Goal: Transaction & Acquisition: Book appointment/travel/reservation

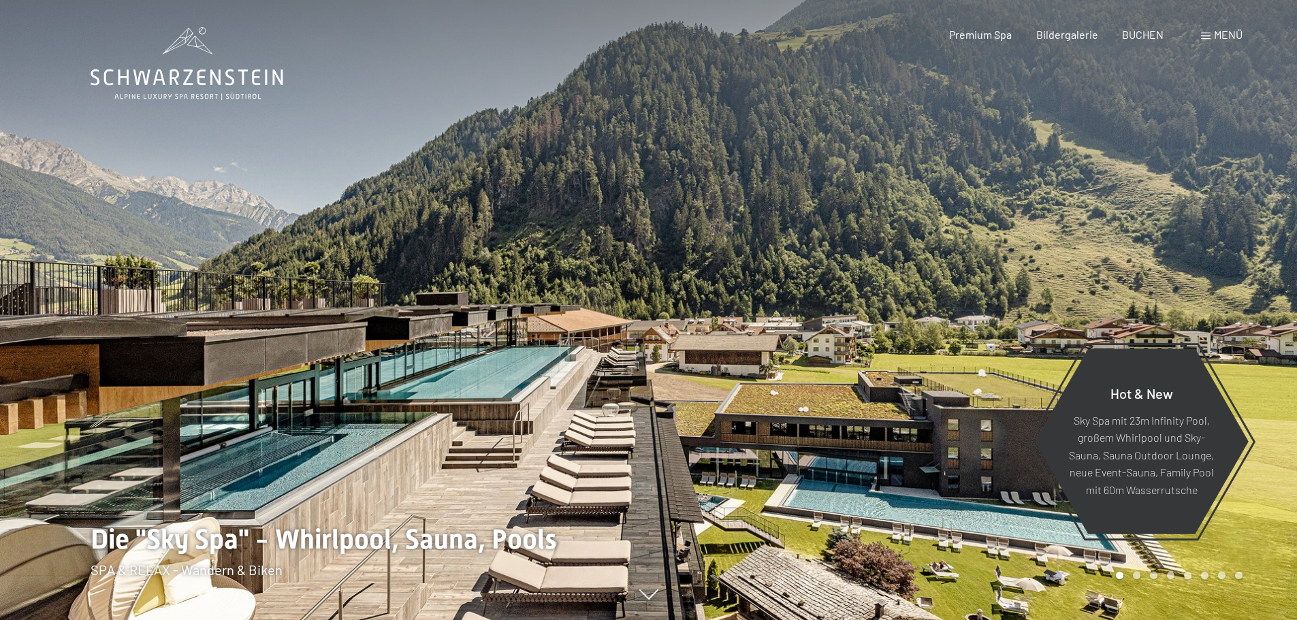
click at [1079, 132] on div at bounding box center [973, 310] width 649 height 620
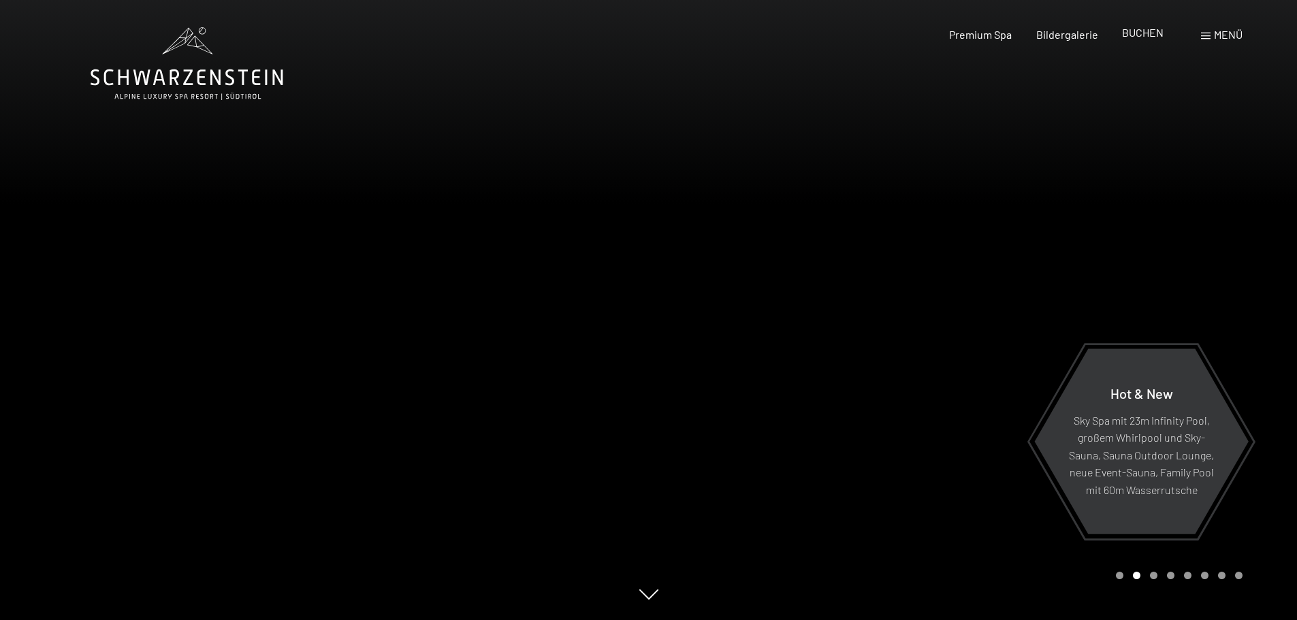
click at [1148, 31] on span "BUCHEN" at bounding box center [1143, 32] width 42 height 13
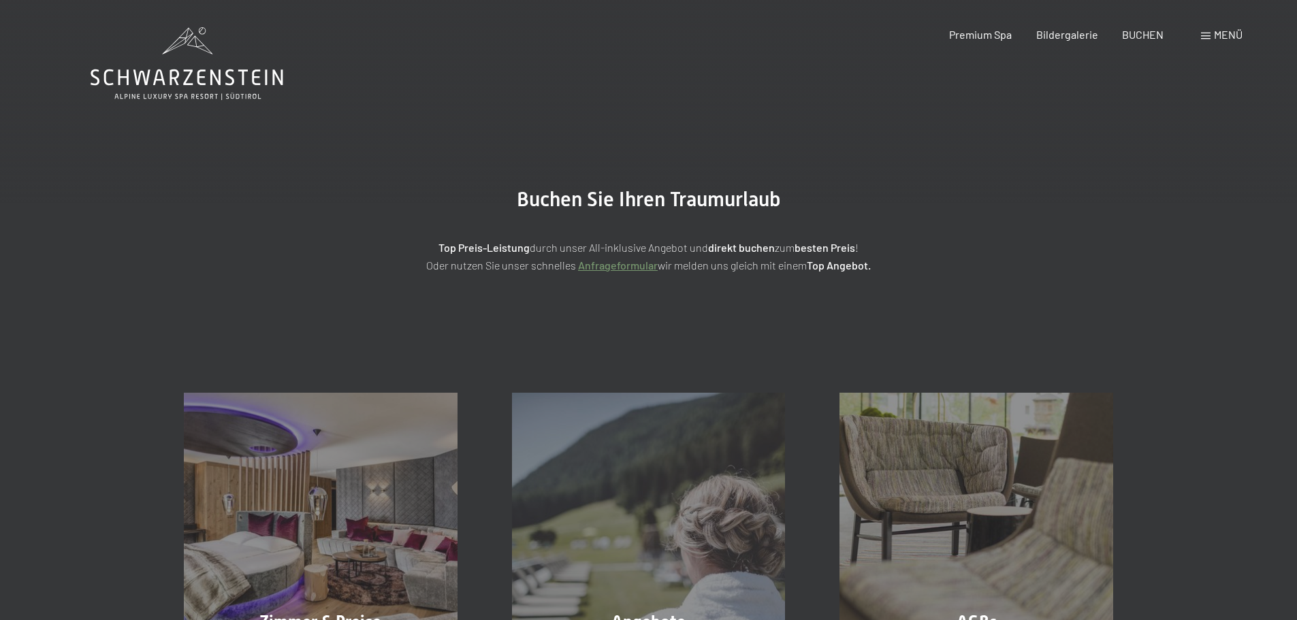
click at [1211, 35] on div "Menü" at bounding box center [1222, 34] width 42 height 15
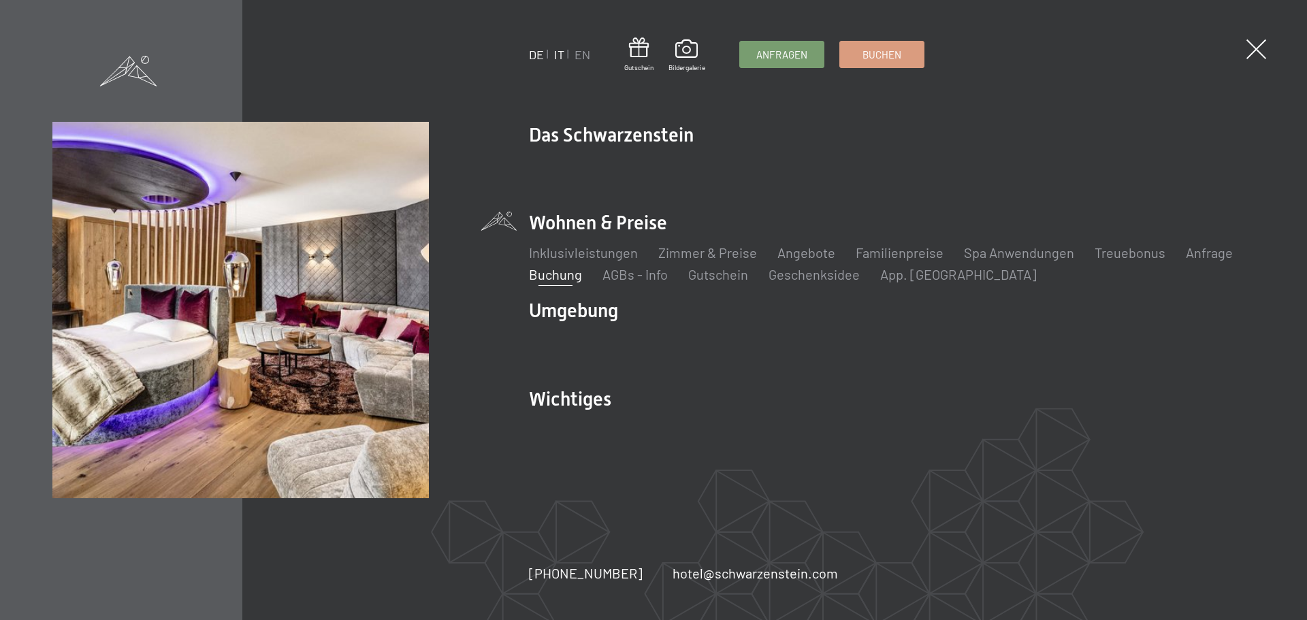
click at [560, 59] on link "IT" at bounding box center [558, 54] width 10 height 15
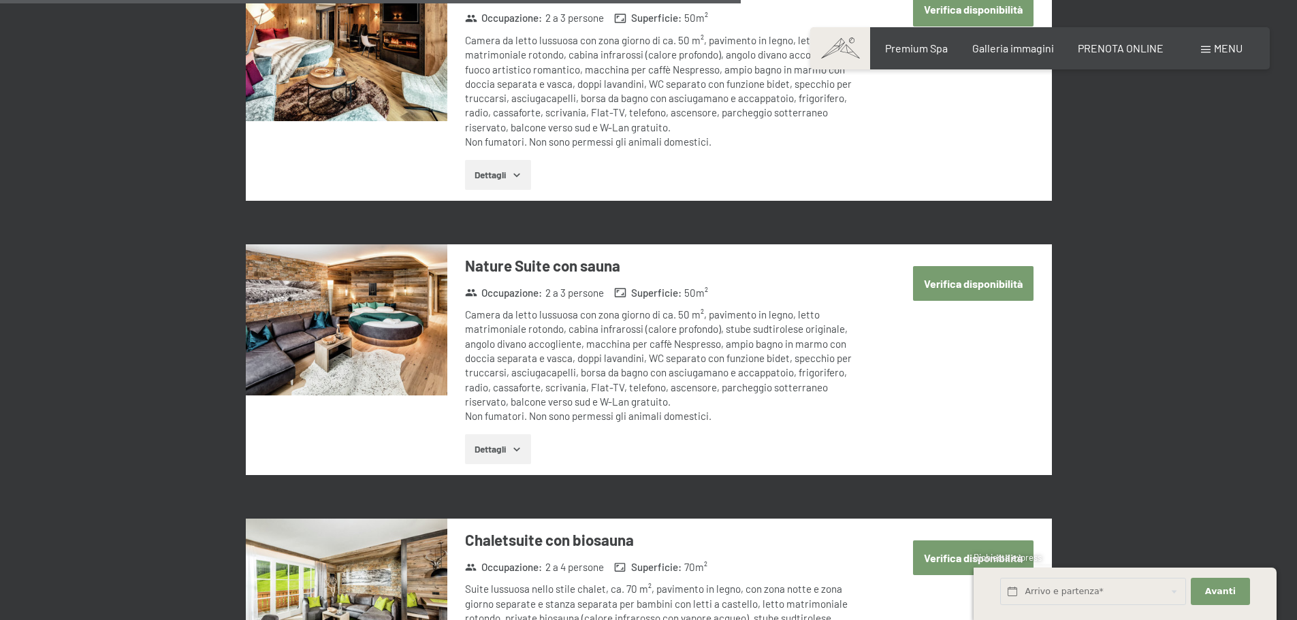
scroll to position [2654, 0]
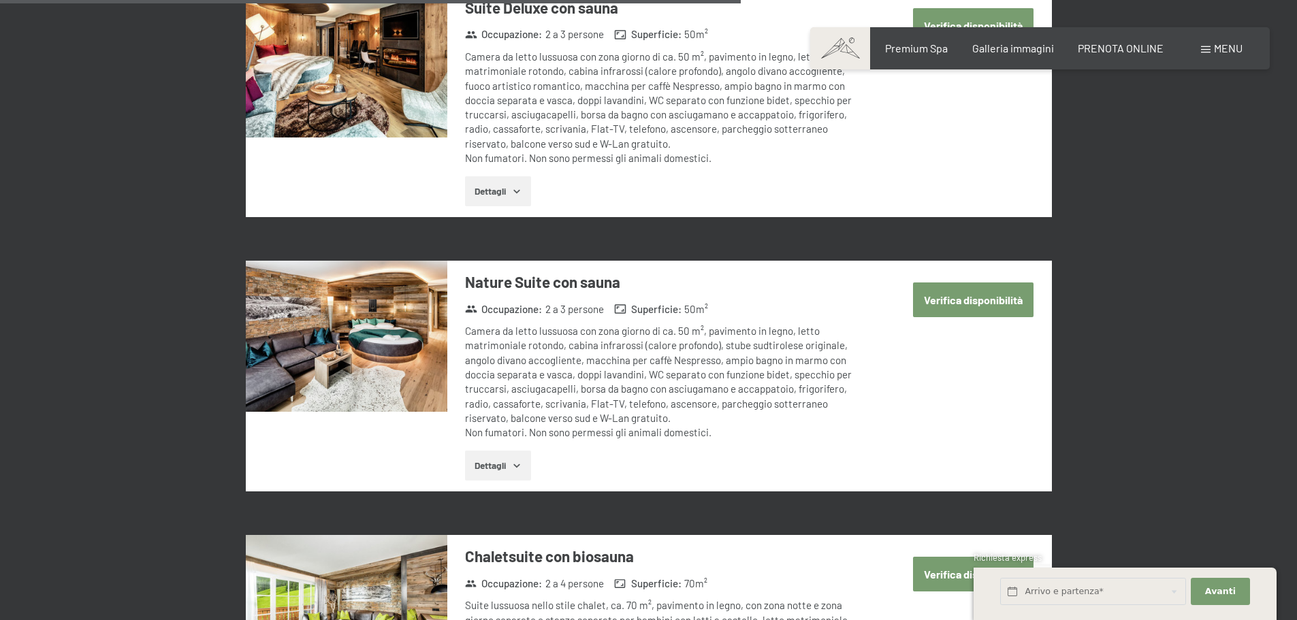
click at [361, 322] on img at bounding box center [346, 336] width 201 height 151
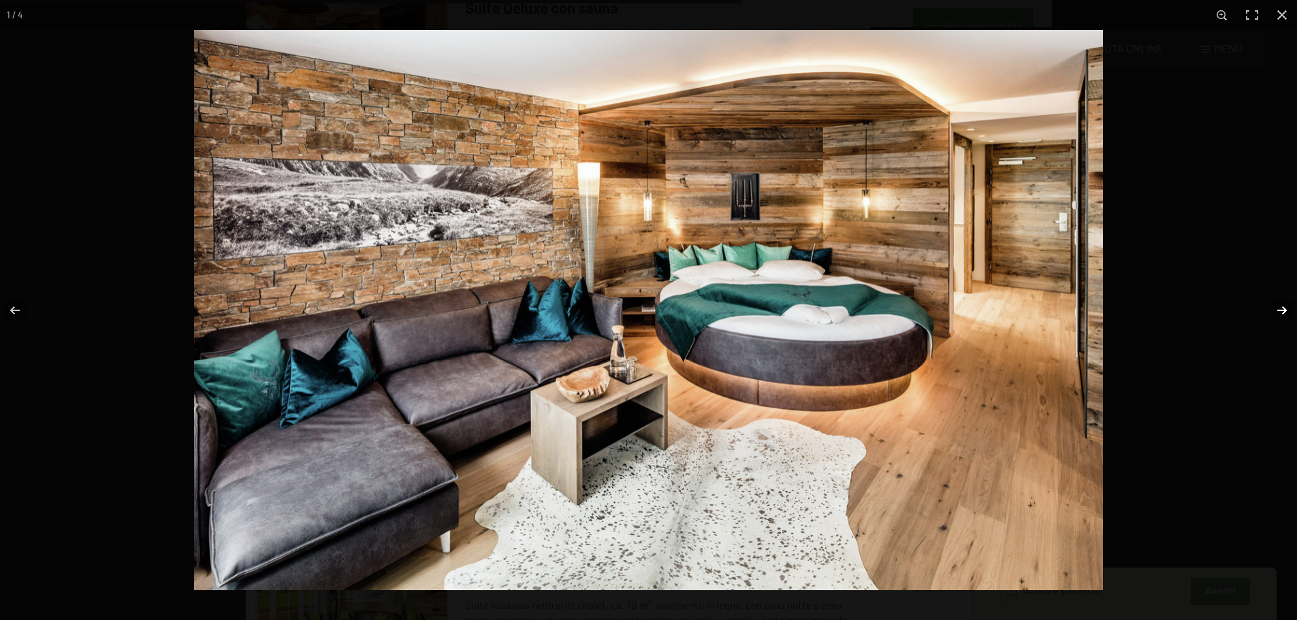
click at [1280, 310] on button "button" at bounding box center [1273, 310] width 48 height 68
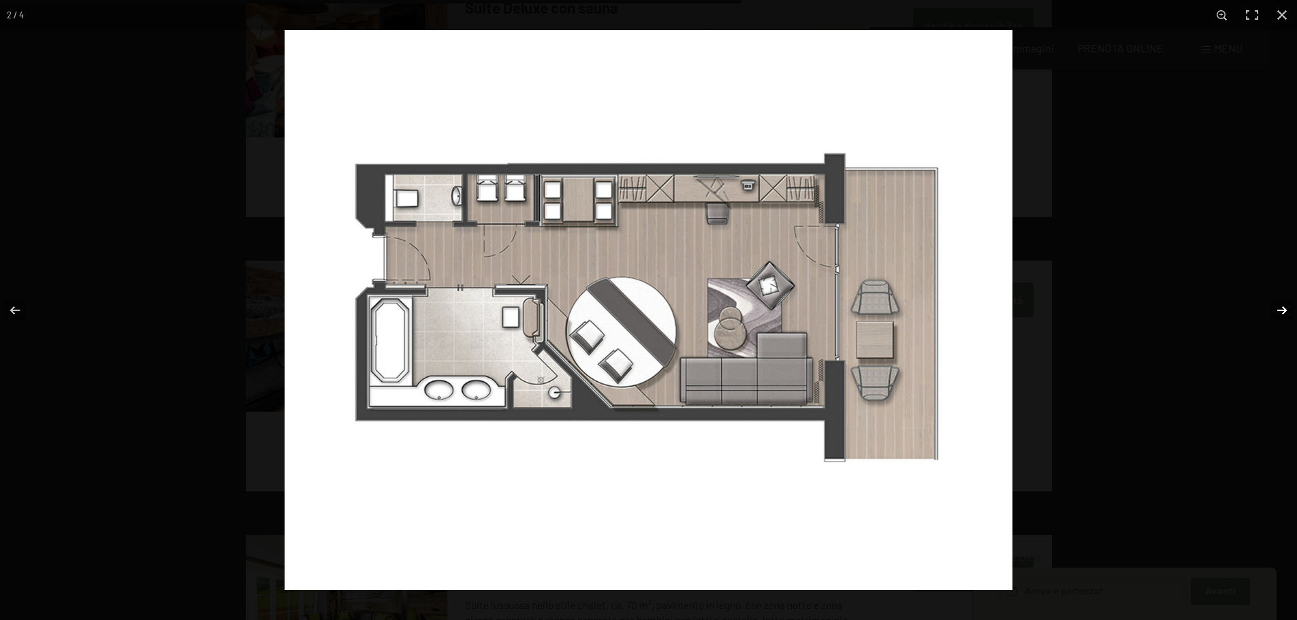
click at [1280, 310] on button "button" at bounding box center [1273, 310] width 48 height 68
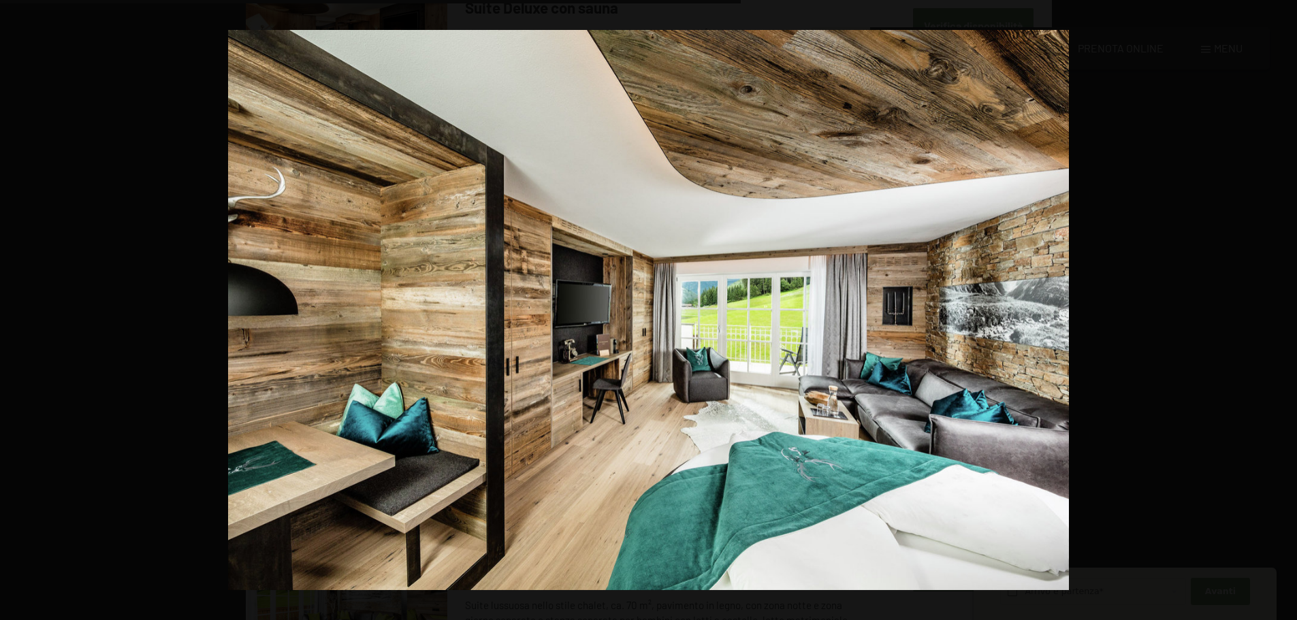
click at [1280, 310] on button "button" at bounding box center [1273, 310] width 48 height 68
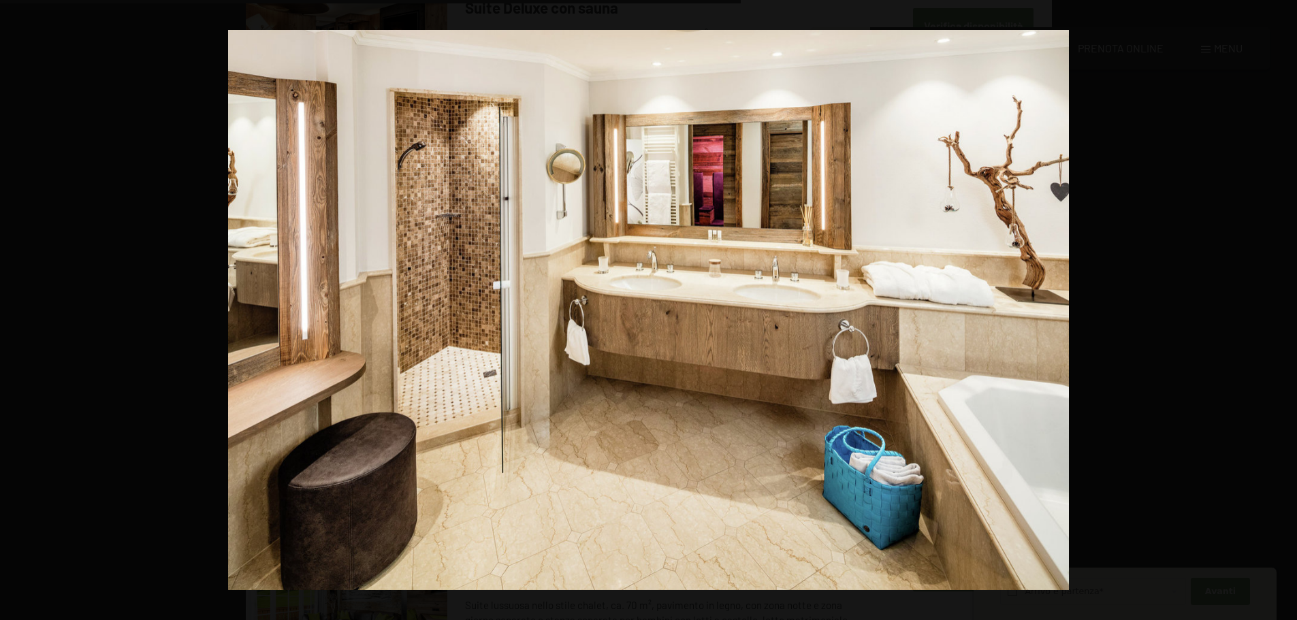
click at [1280, 310] on button "button" at bounding box center [1273, 310] width 48 height 68
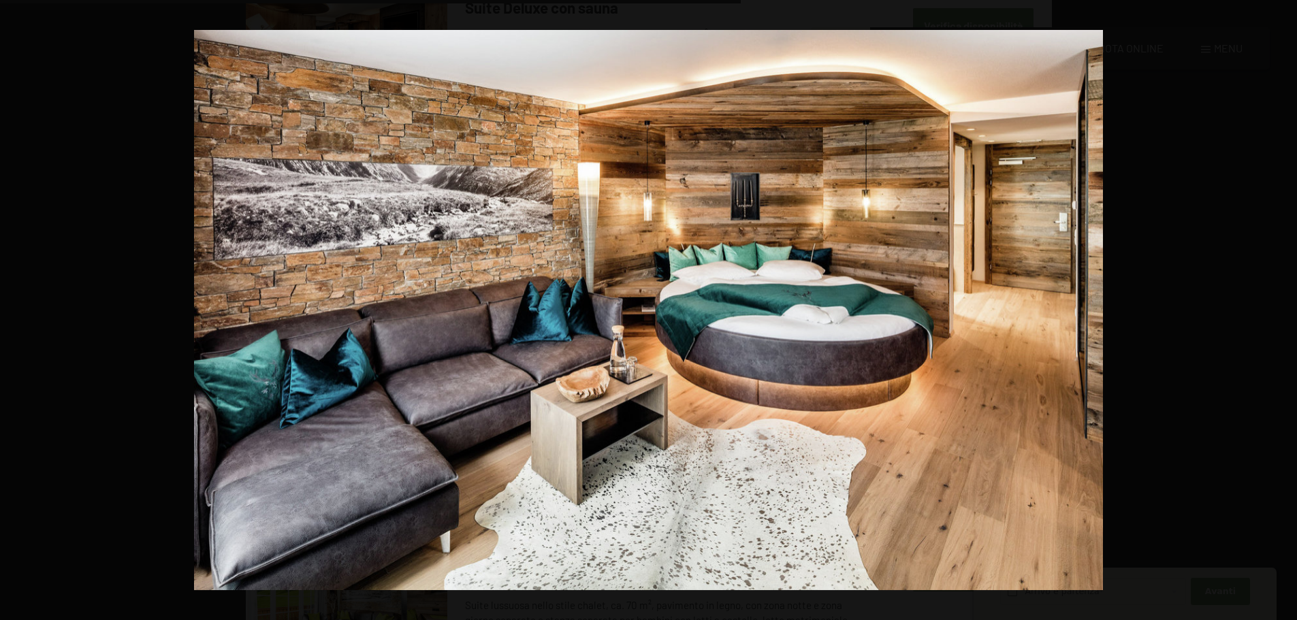
click at [1280, 310] on button "button" at bounding box center [1273, 310] width 48 height 68
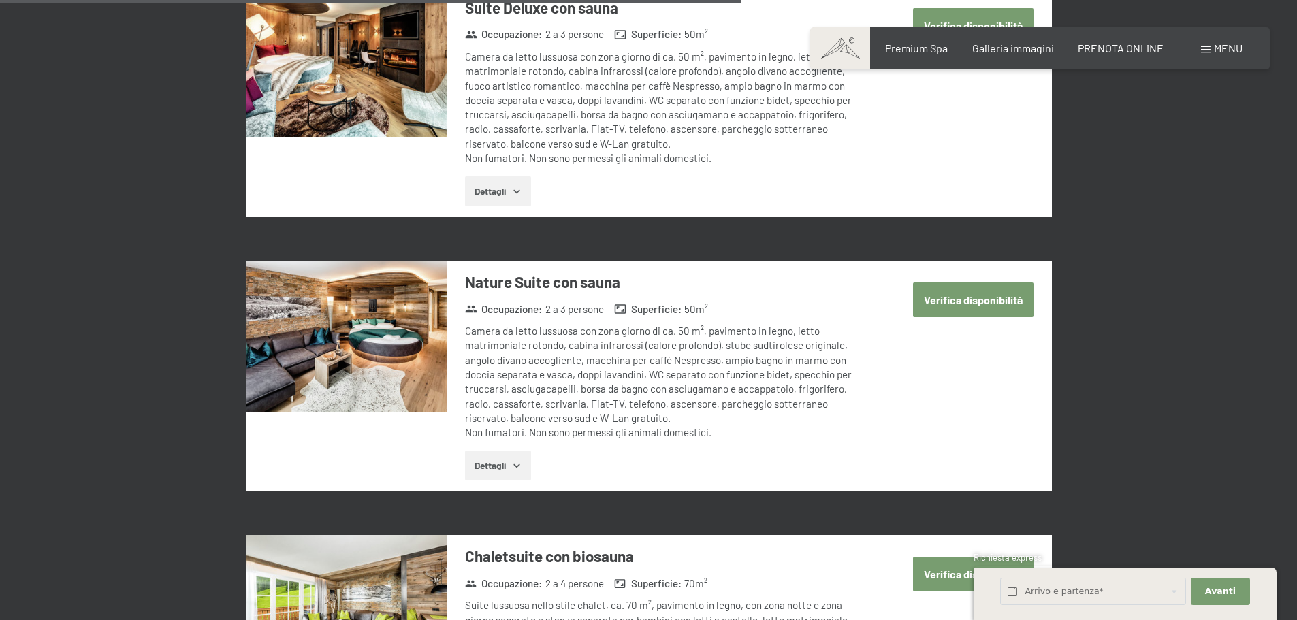
click at [0, 0] on button "button" at bounding box center [0, 0] width 0 height 0
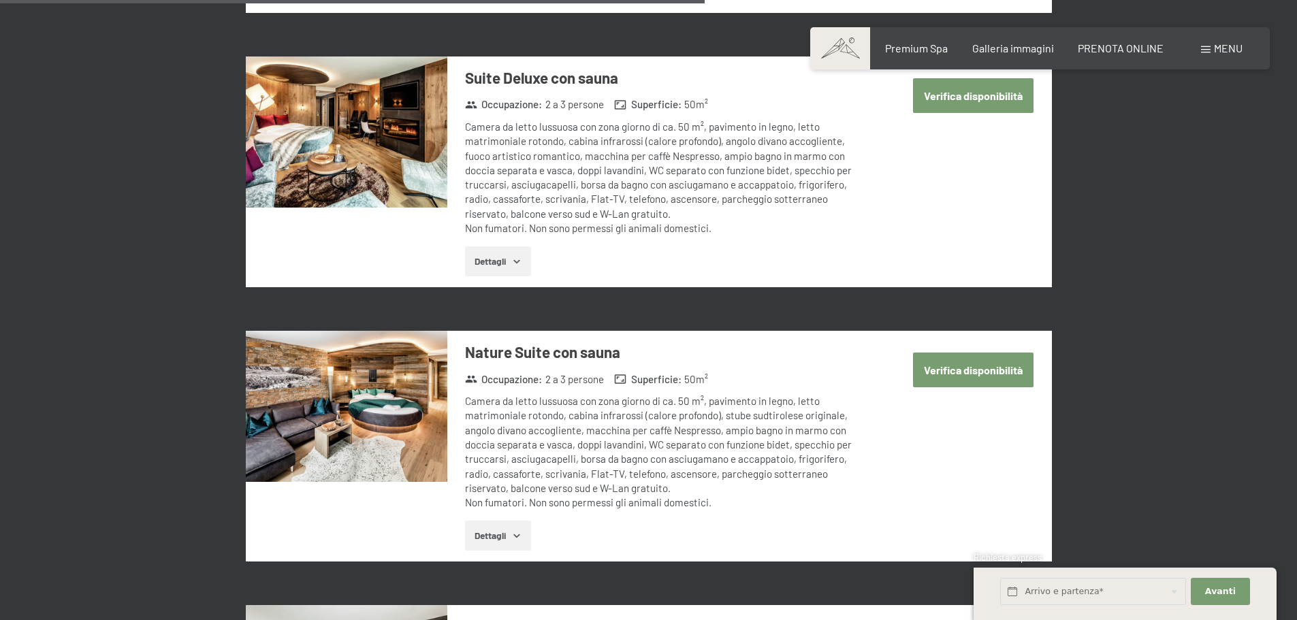
scroll to position [2518, 0]
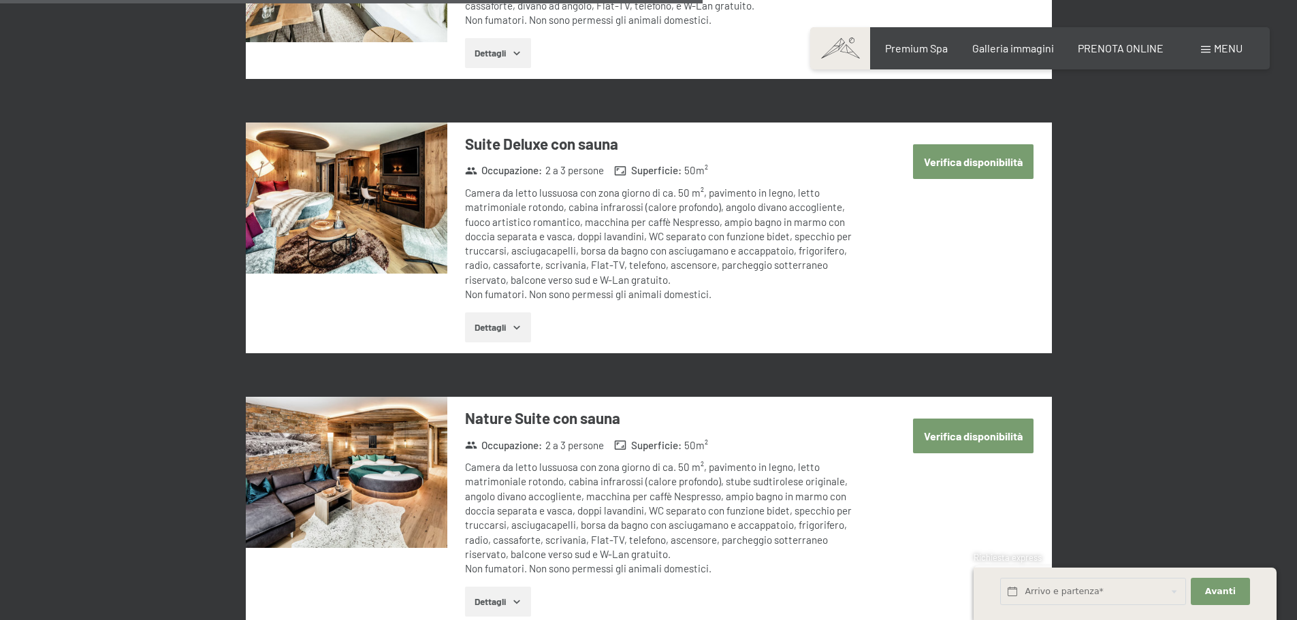
click at [385, 178] on img at bounding box center [346, 198] width 201 height 151
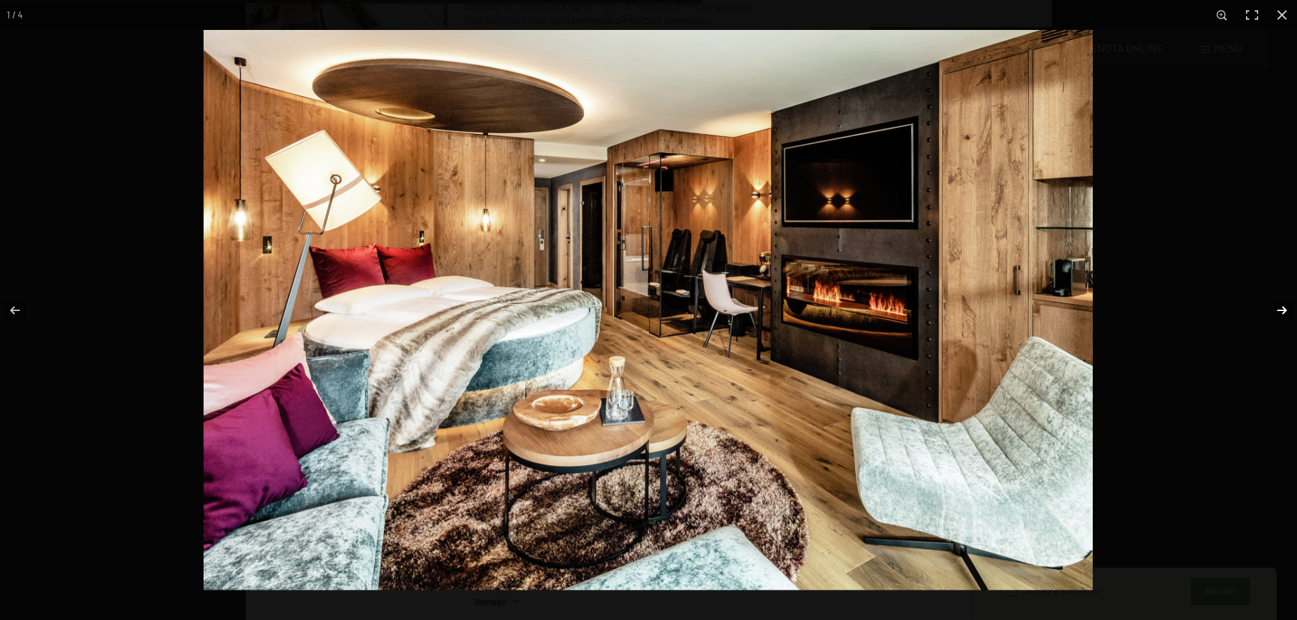
click at [1278, 311] on button "button" at bounding box center [1273, 310] width 48 height 68
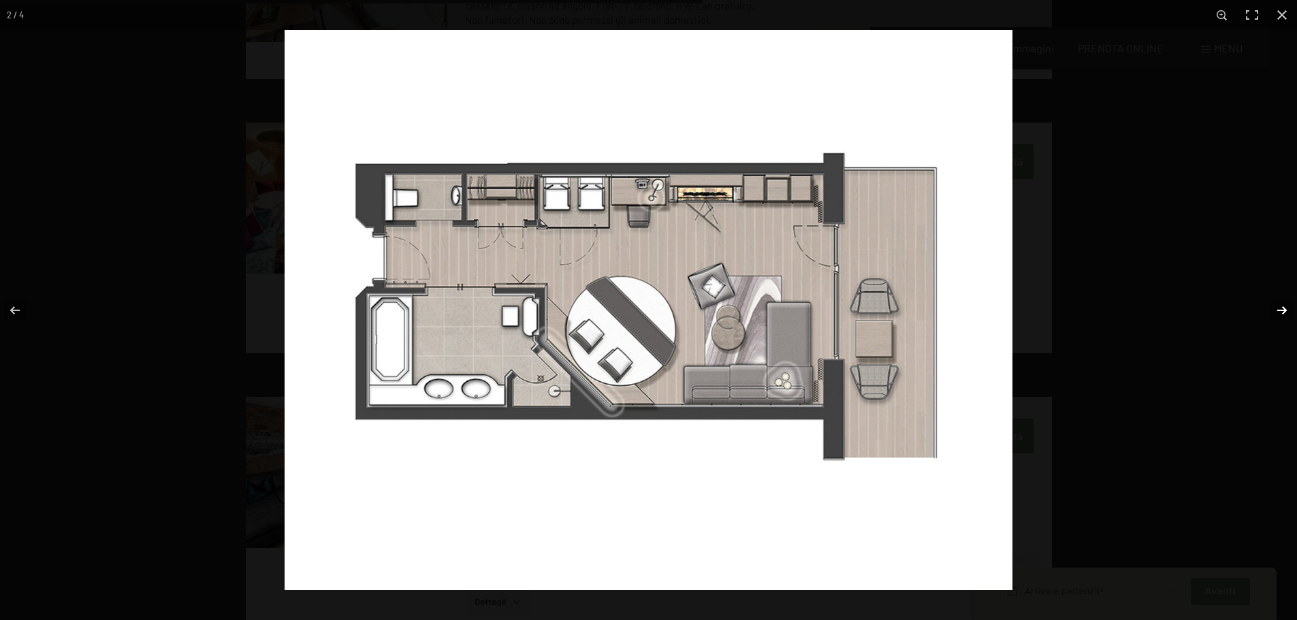
click at [1278, 311] on button "button" at bounding box center [1273, 310] width 48 height 68
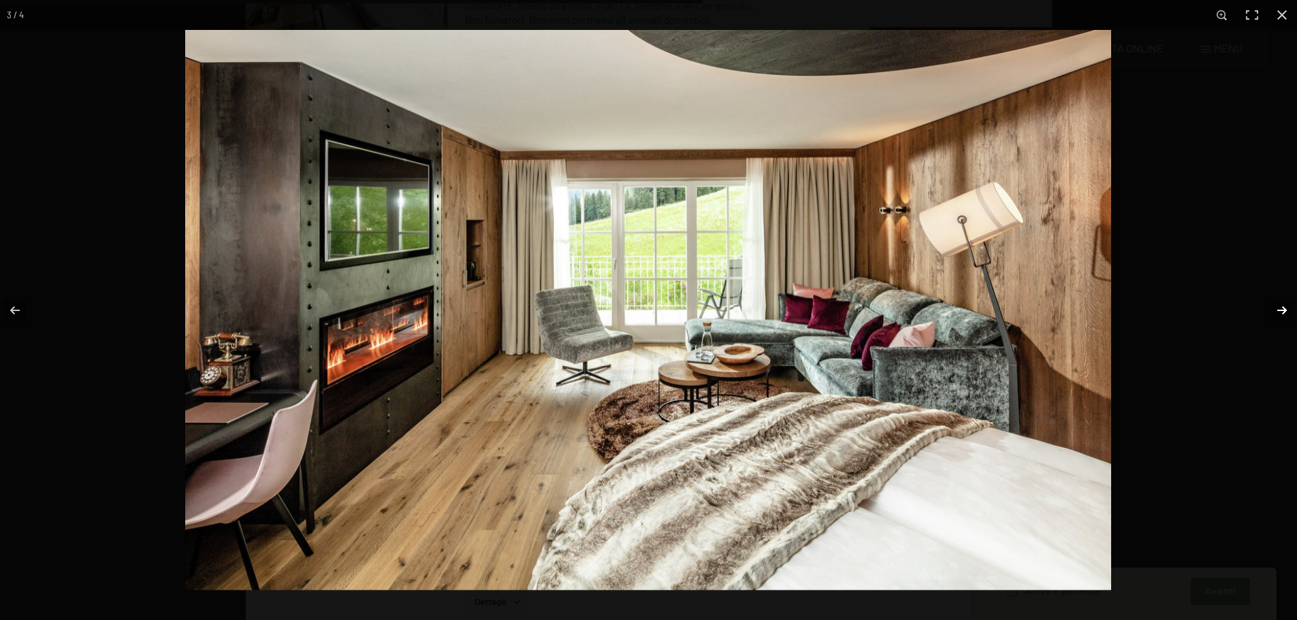
click at [1278, 311] on button "button" at bounding box center [1273, 310] width 48 height 68
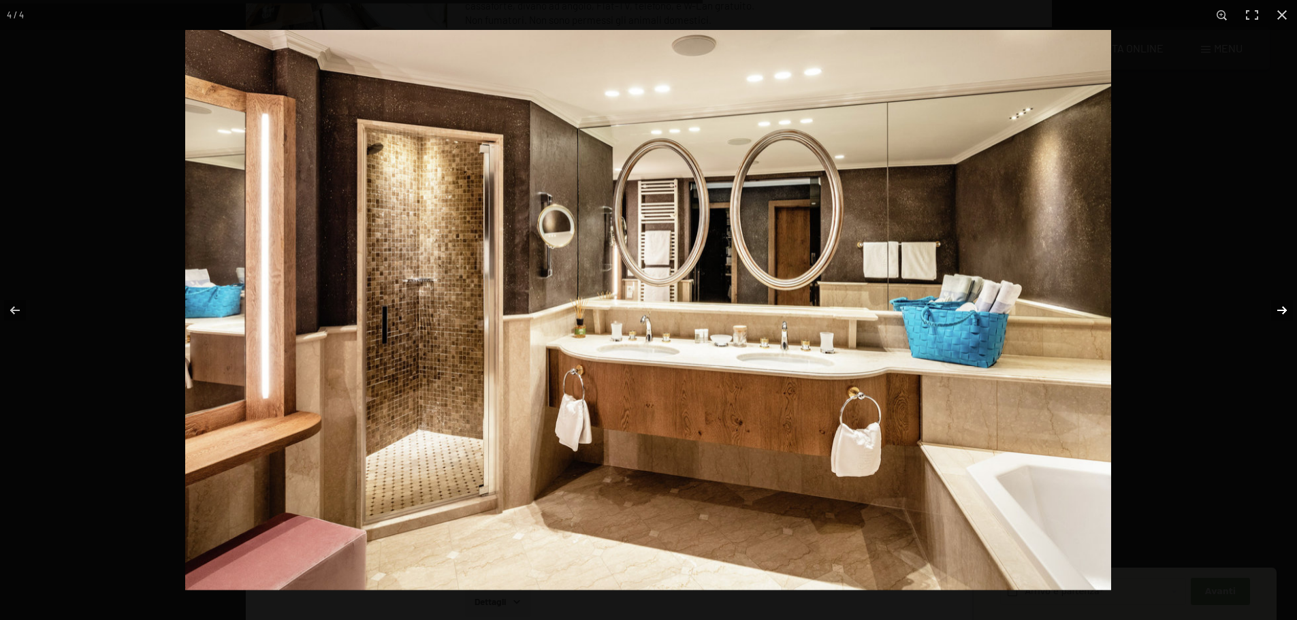
click at [1278, 311] on button "button" at bounding box center [1273, 310] width 48 height 68
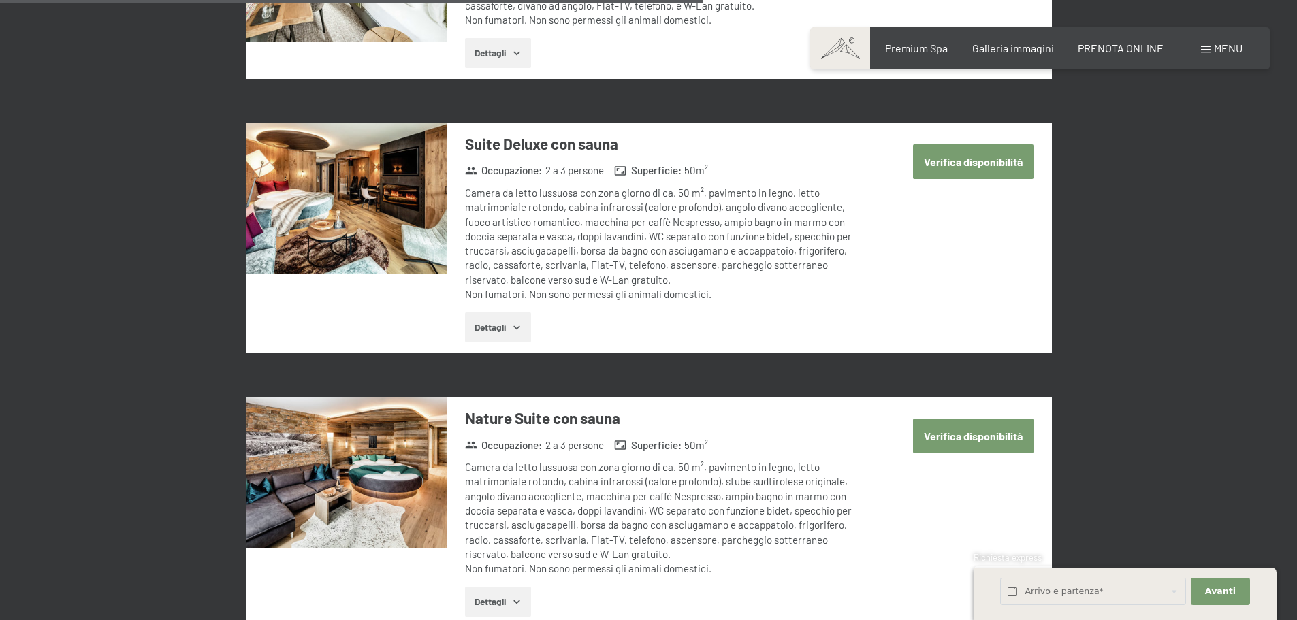
click at [0, 0] on button "button" at bounding box center [0, 0] width 0 height 0
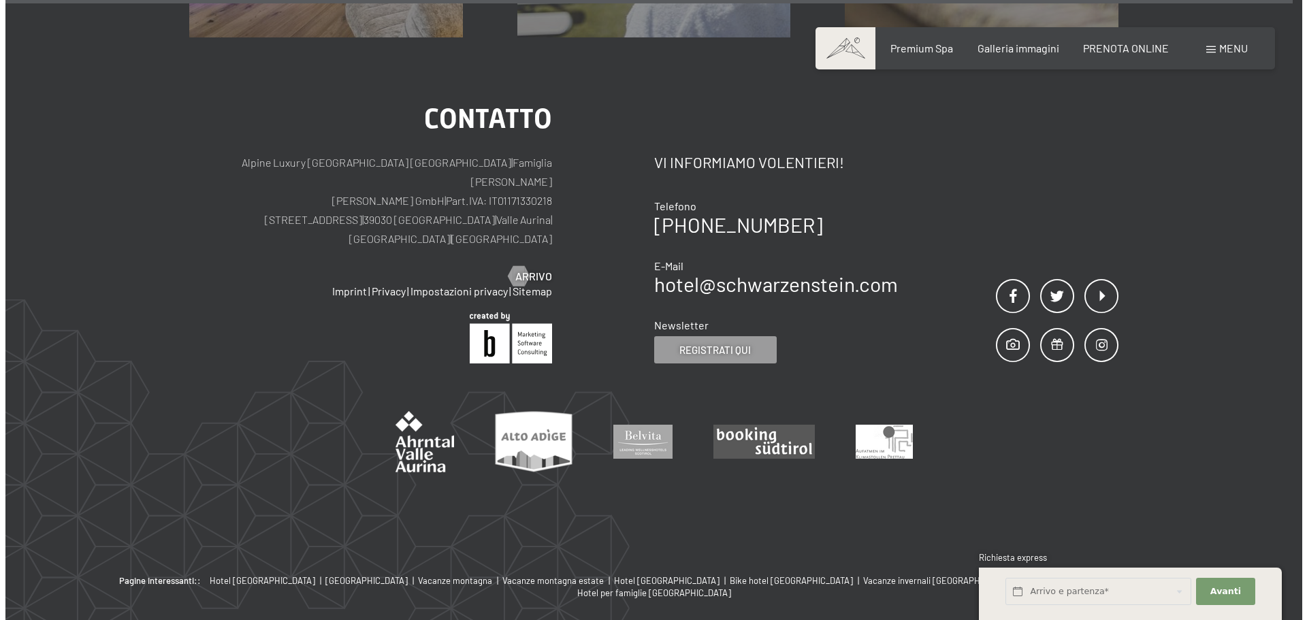
scroll to position [4708, 0]
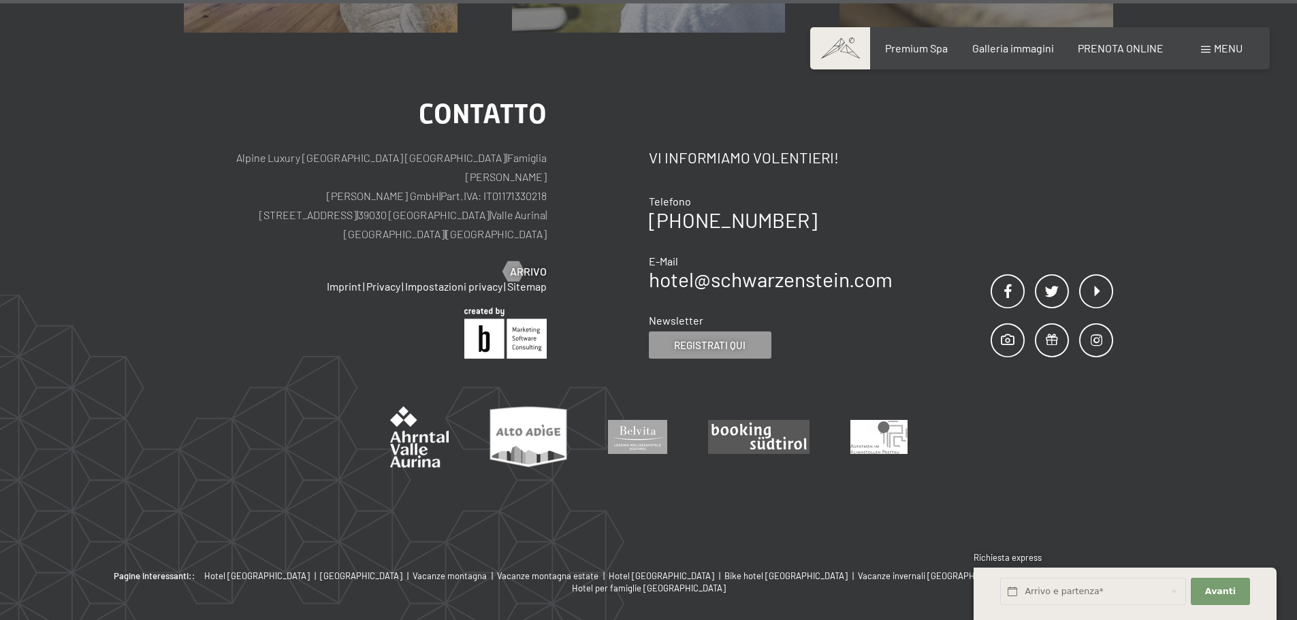
click at [1226, 52] on span "Menu" at bounding box center [1228, 48] width 29 height 13
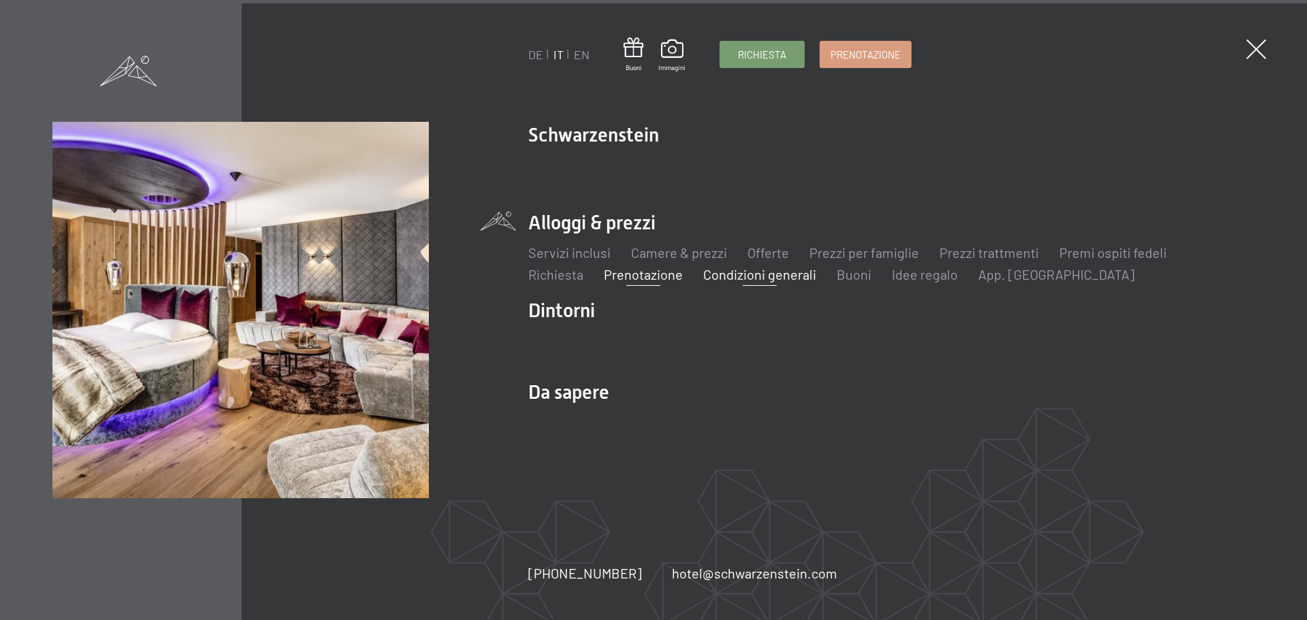
click at [775, 274] on link "Condizioni generali" at bounding box center [759, 274] width 113 height 16
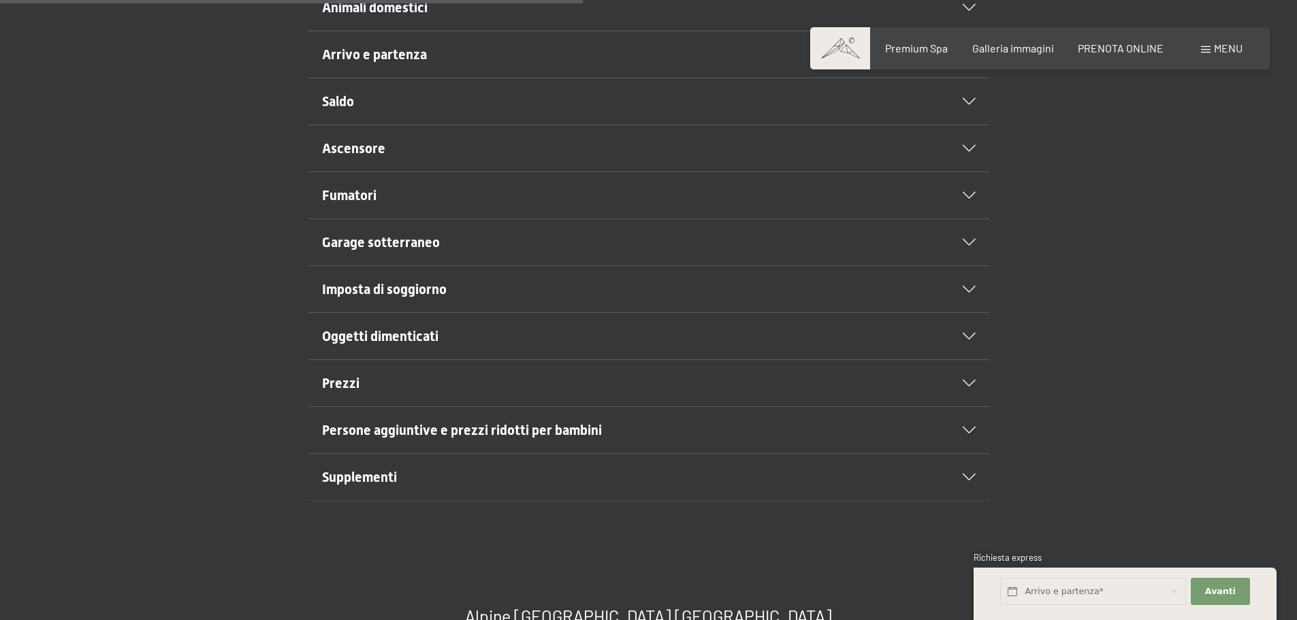
scroll to position [749, 0]
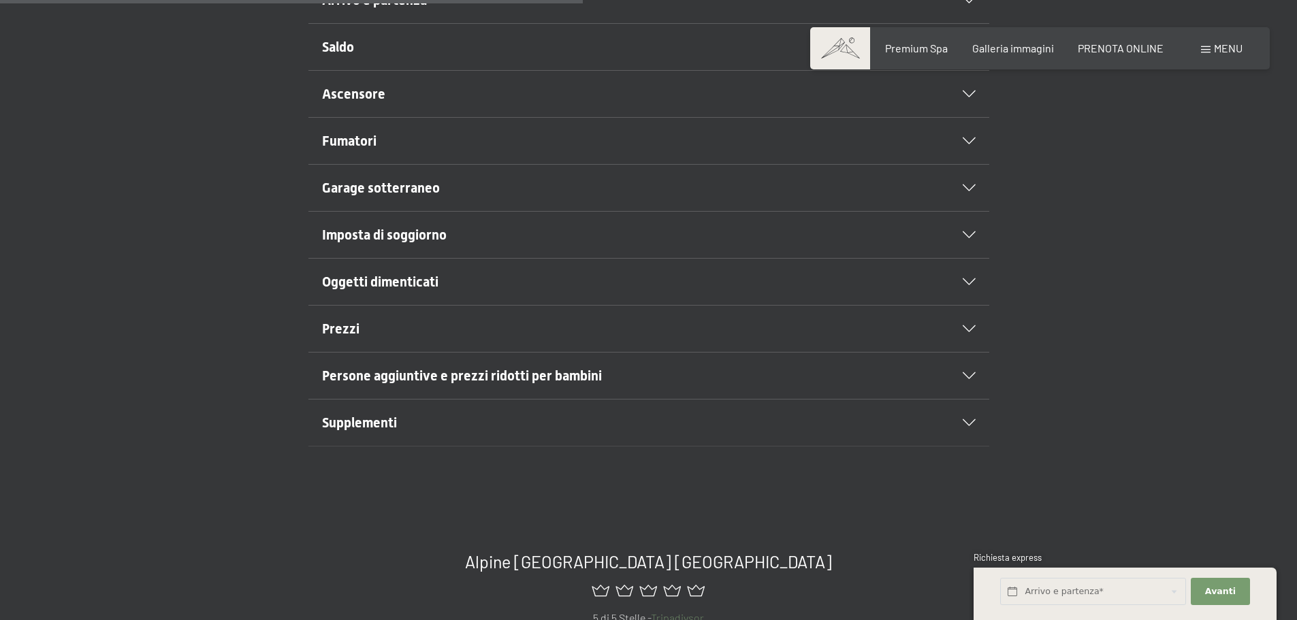
click at [969, 284] on icon at bounding box center [968, 281] width 13 height 7
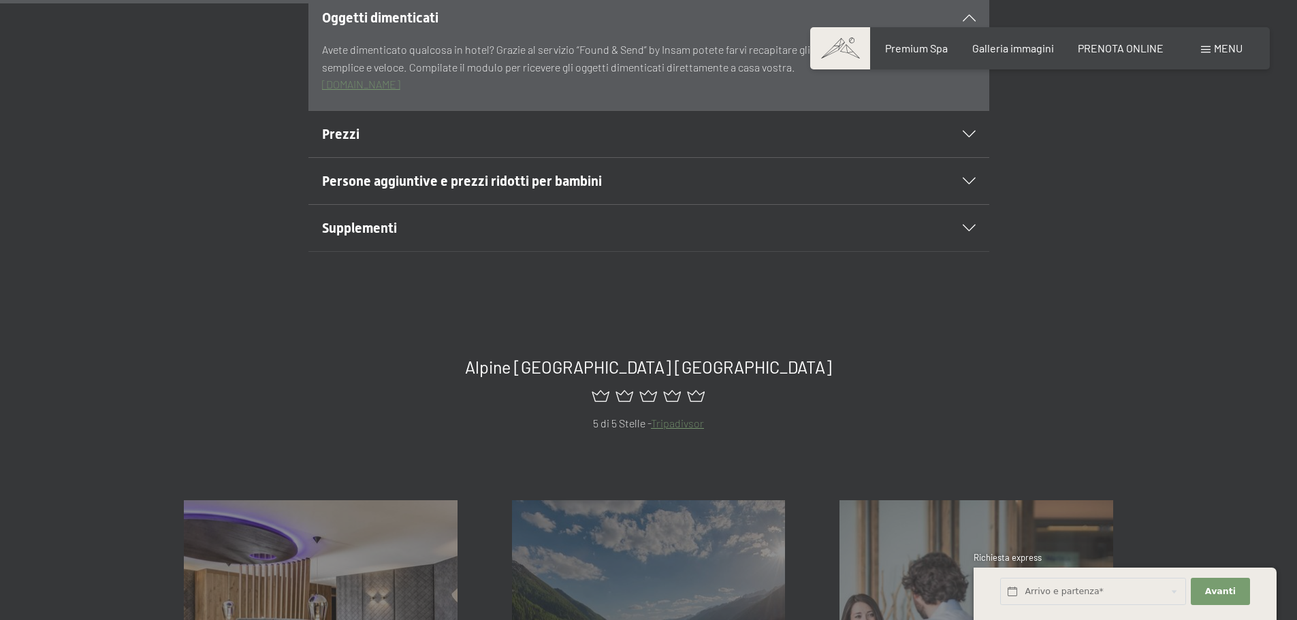
scroll to position [895, 0]
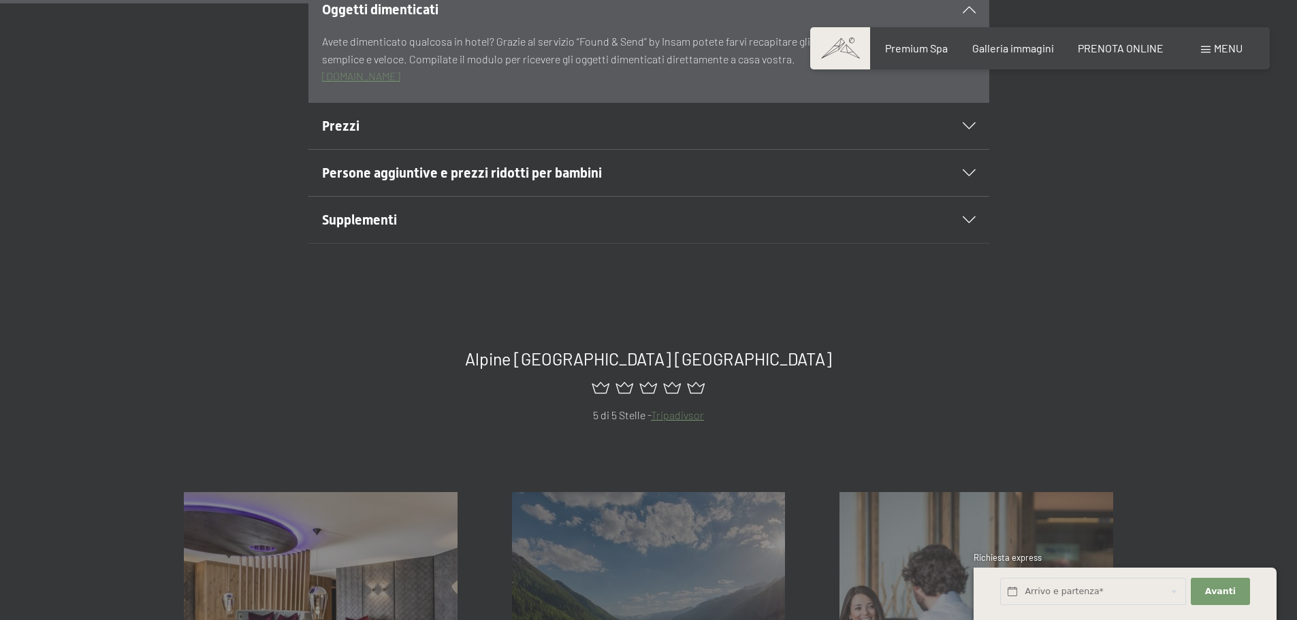
click at [966, 174] on icon at bounding box center [968, 172] width 13 height 7
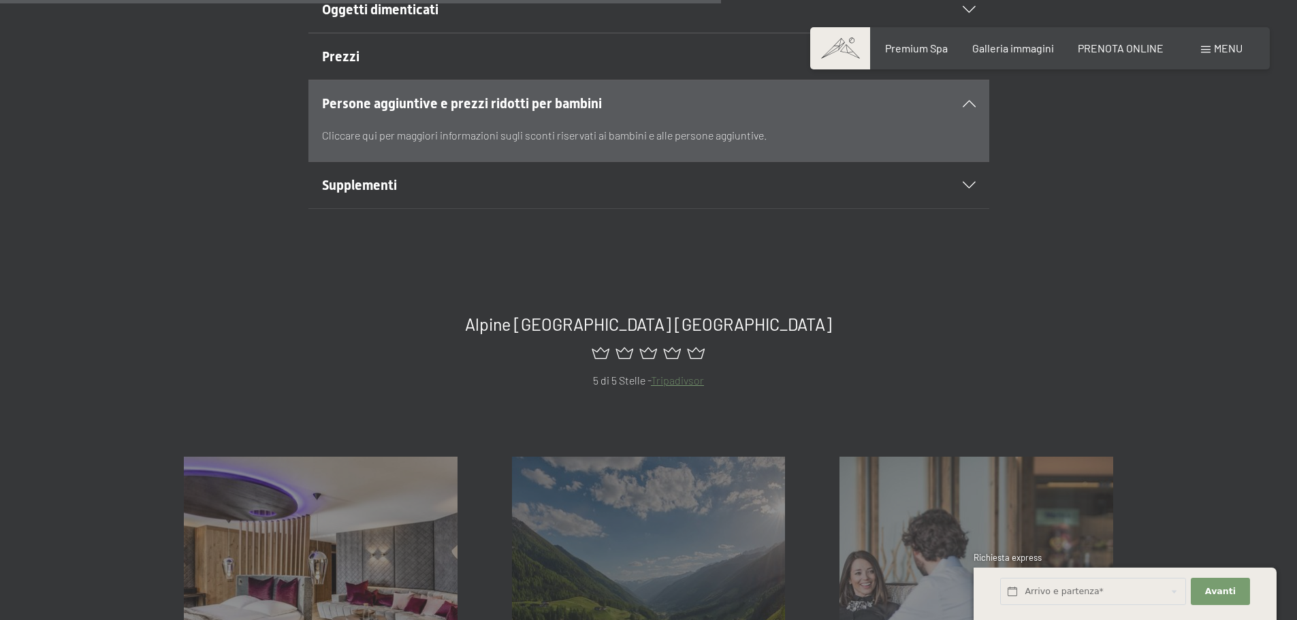
click at [971, 182] on icon at bounding box center [968, 185] width 13 height 7
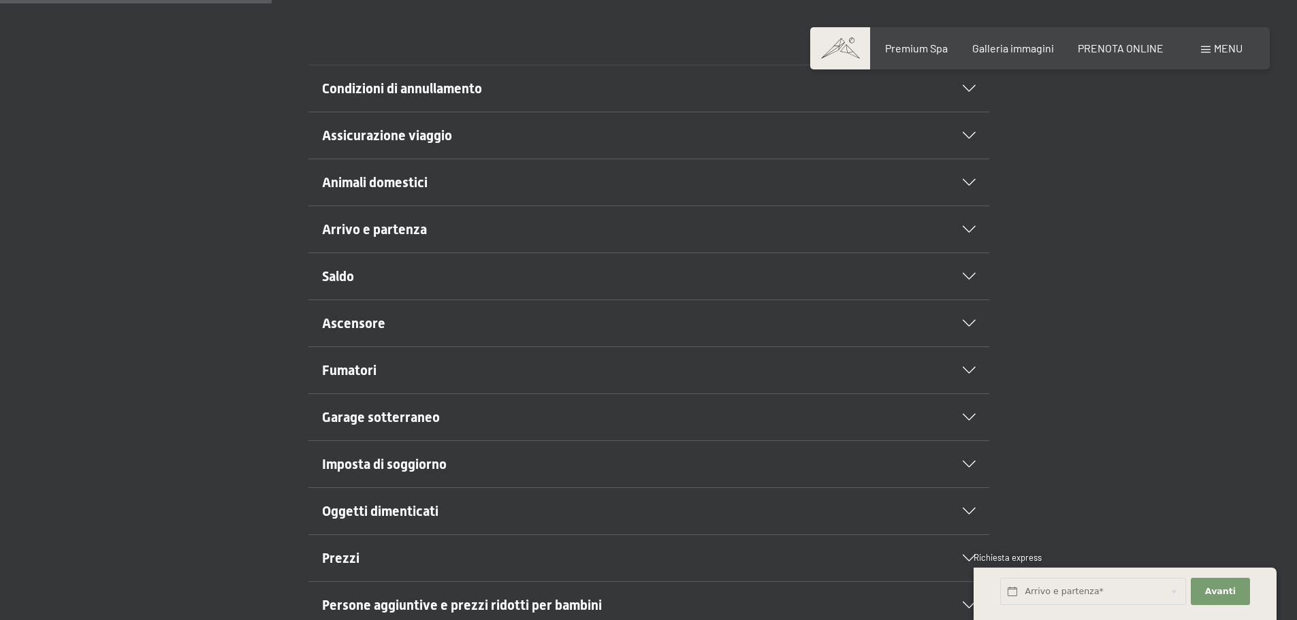
scroll to position [343, 0]
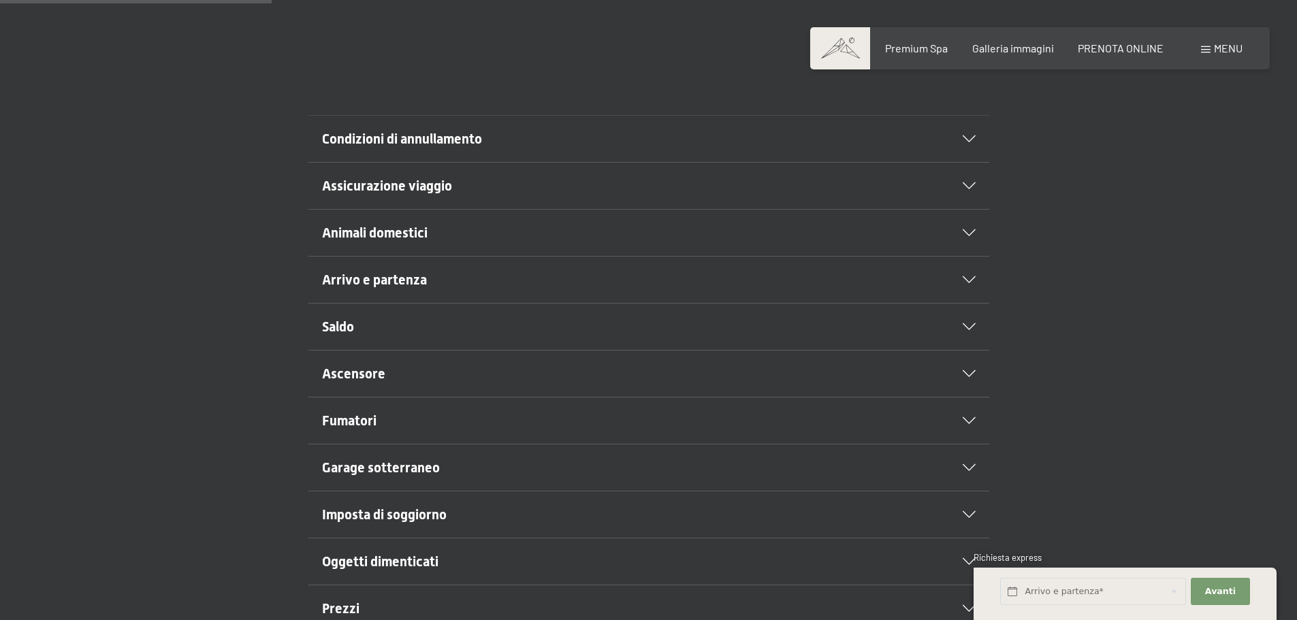
click at [975, 146] on div "Condizioni di annullamento" at bounding box center [648, 139] width 653 height 46
